Goal: Communication & Community: Answer question/provide support

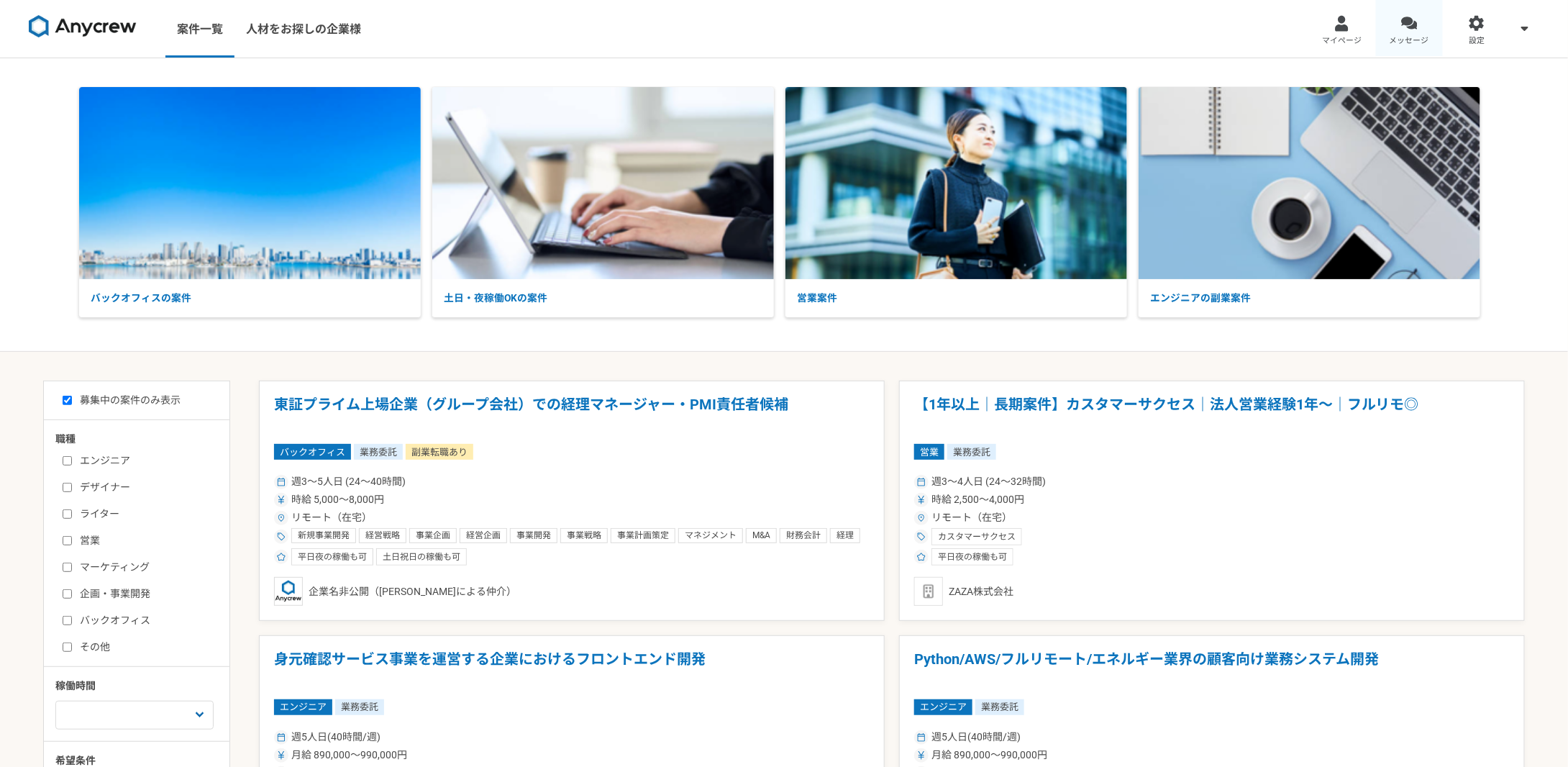
click at [1408, 25] on div at bounding box center [1409, 22] width 16 height 16
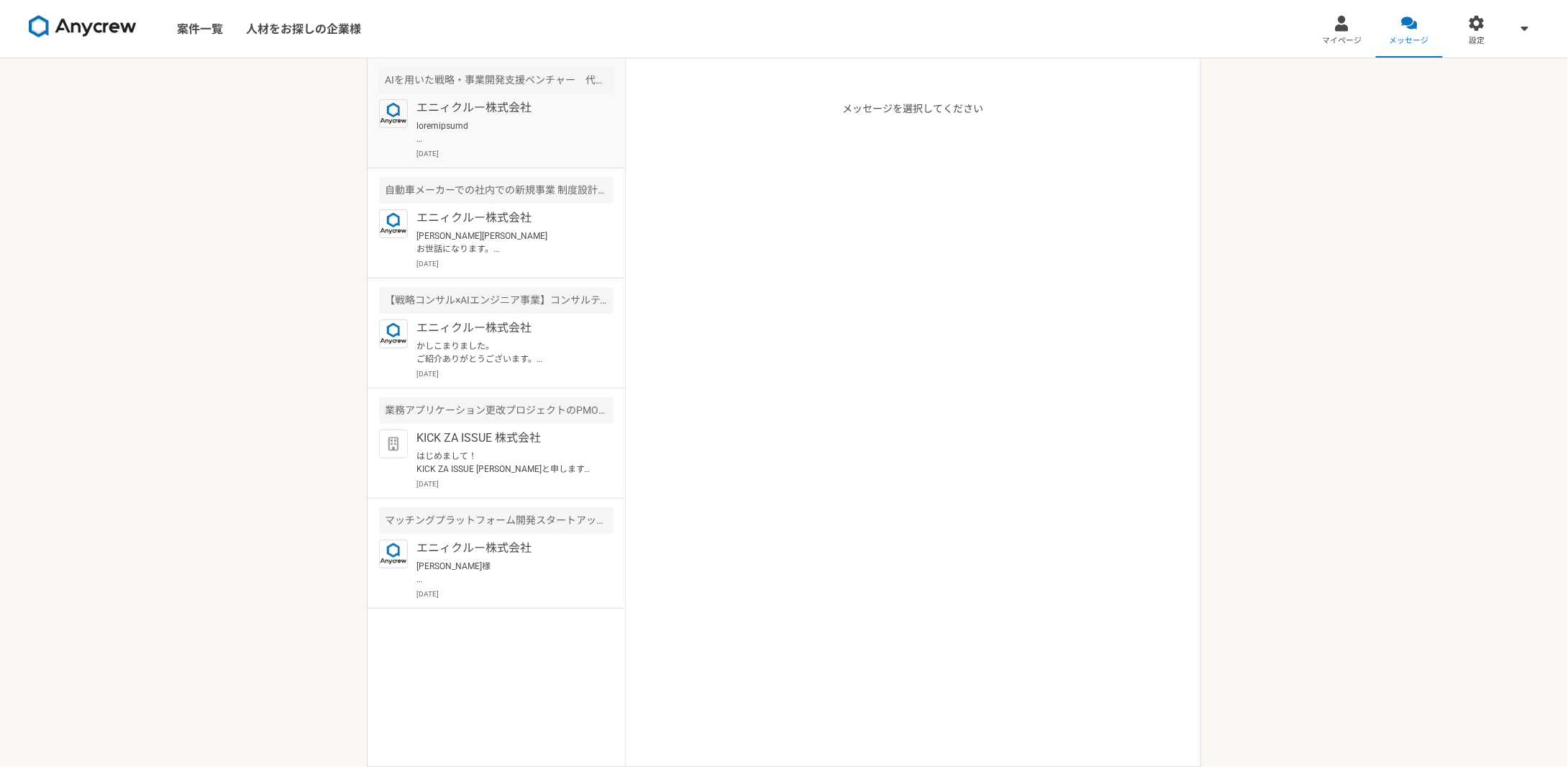
click at [594, 124] on p at bounding box center [505, 132] width 178 height 26
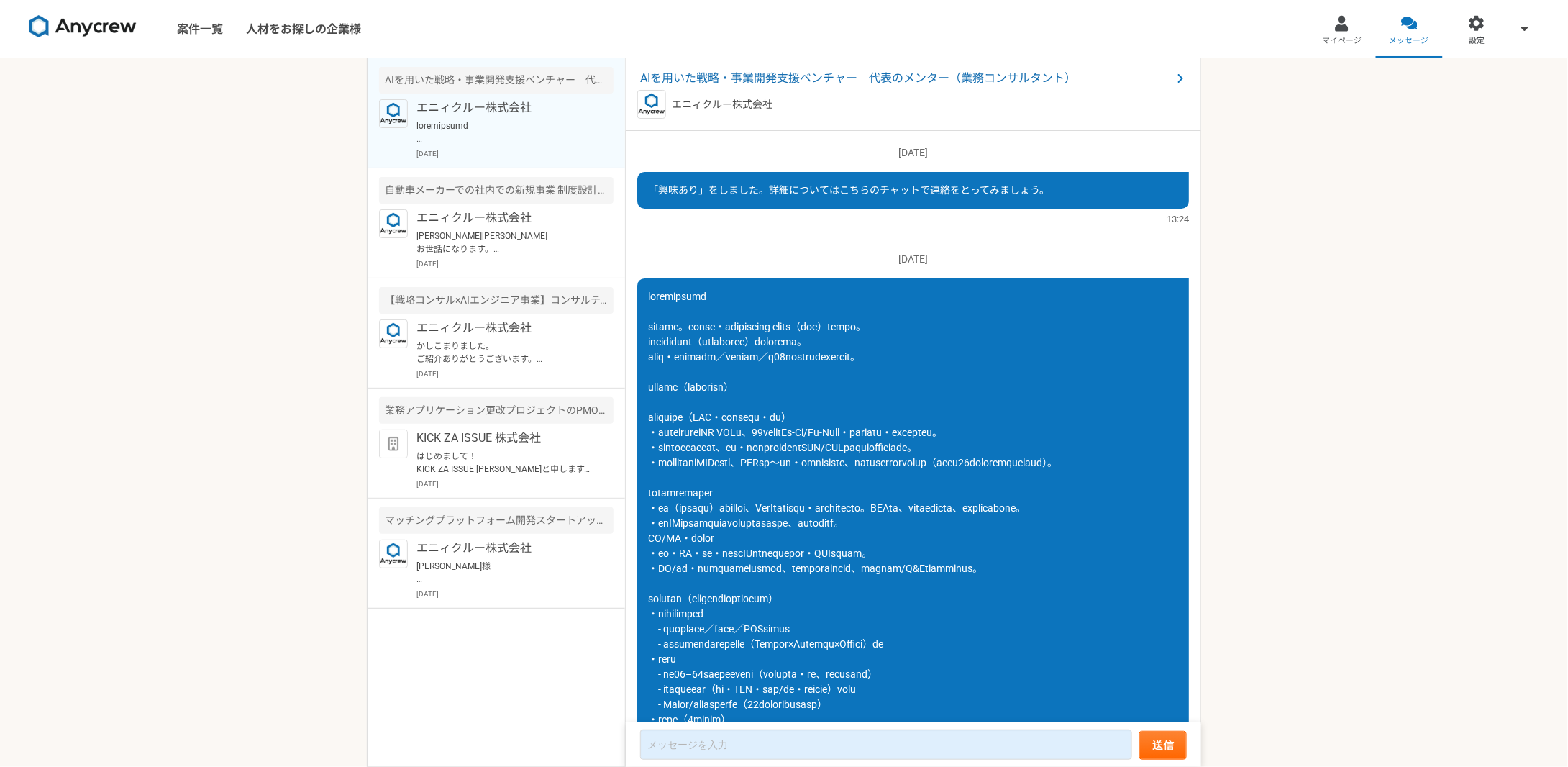
scroll to position [466, 0]
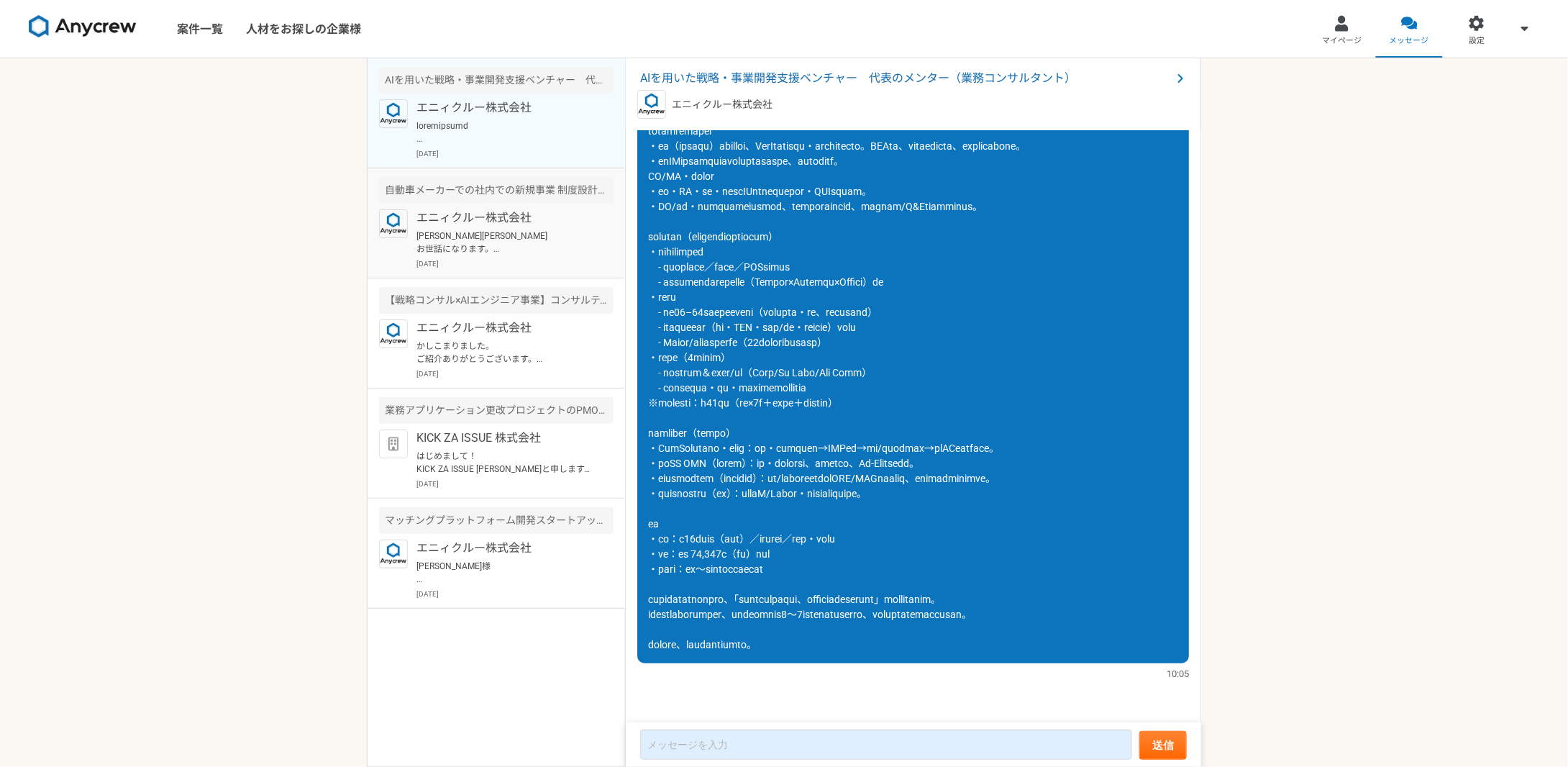
click at [575, 240] on p "[PERSON_NAME][PERSON_NAME] お世話になります。 Anycrewの[PERSON_NAME]でございます。 以前稼働が難しいとお話あり…" at bounding box center [505, 243] width 178 height 26
